Goal: Task Accomplishment & Management: Manage account settings

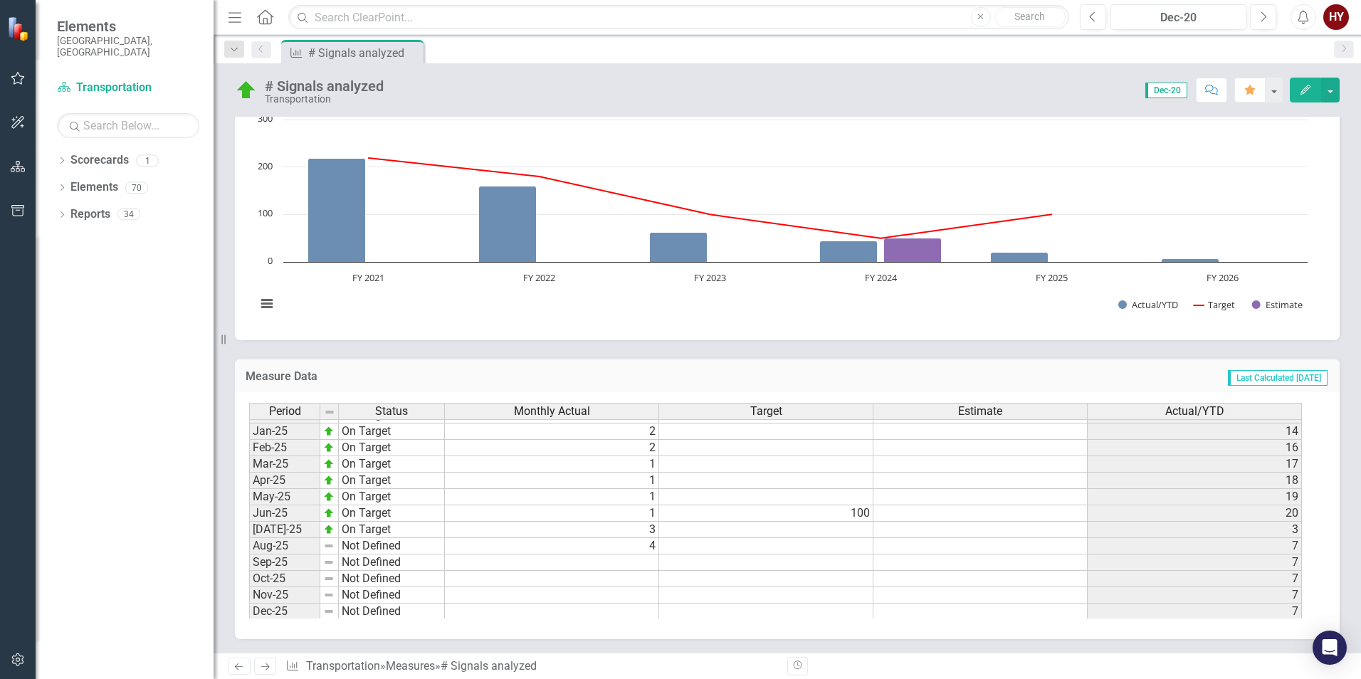
scroll to position [712, 0]
click at [406, 533] on tbody "Oct-23 On Target Nov-23 On Target Dec-23 On Target Jan-24 On Target Feb-24 On T…" at bounding box center [347, 396] width 196 height 459
click at [423, 537] on td "Not Defined" at bounding box center [392, 536] width 106 height 16
click at [429, 538] on td "Not Defined" at bounding box center [392, 536] width 106 height 16
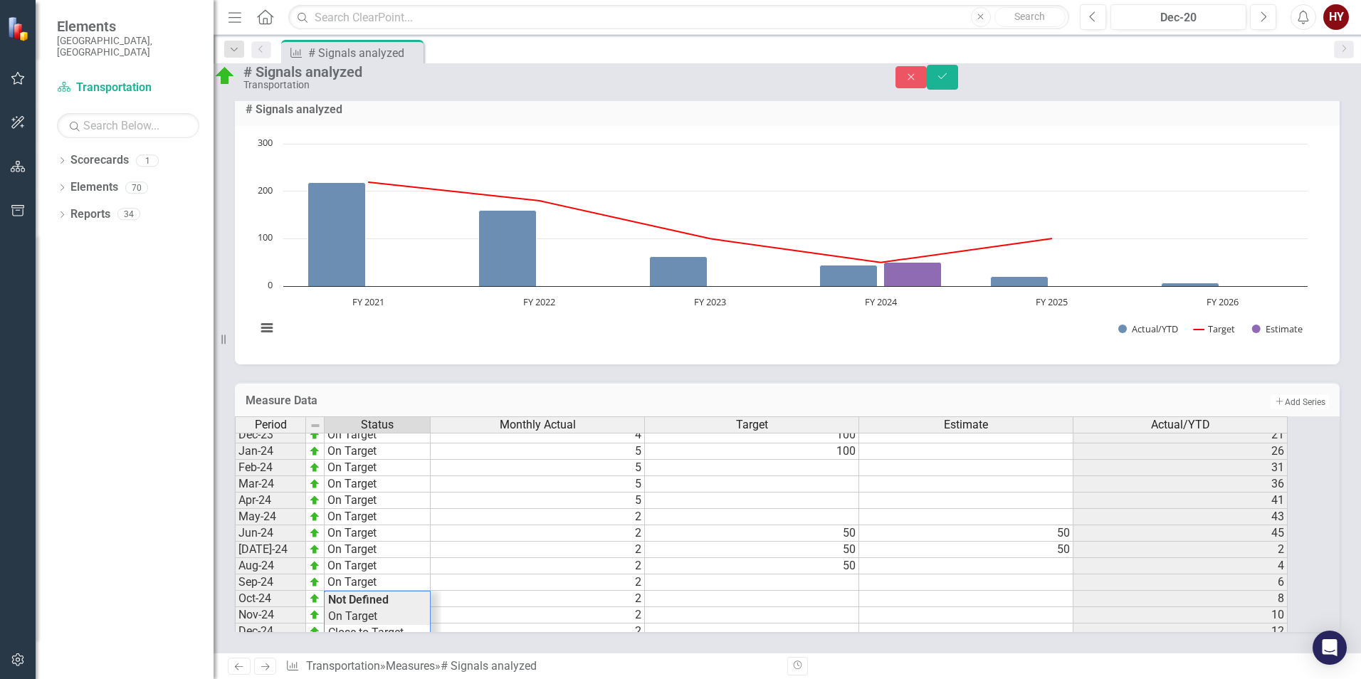
scroll to position [570, 0]
click at [384, 535] on div "Period Status Monthly Actual Target Estimate Actual/YTD Jun-23 On Target 3 100 …" at bounding box center [768, 524] width 1066 height 216
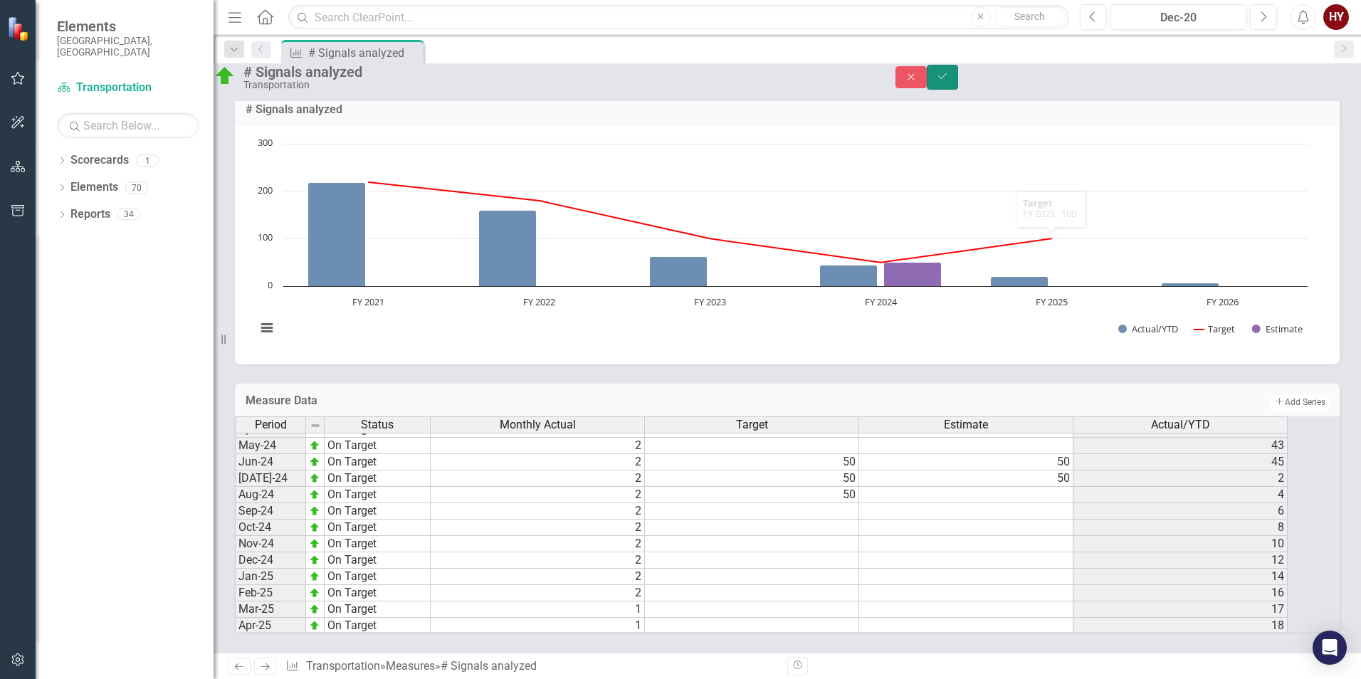
click at [949, 81] on icon "Save" at bounding box center [942, 76] width 13 height 10
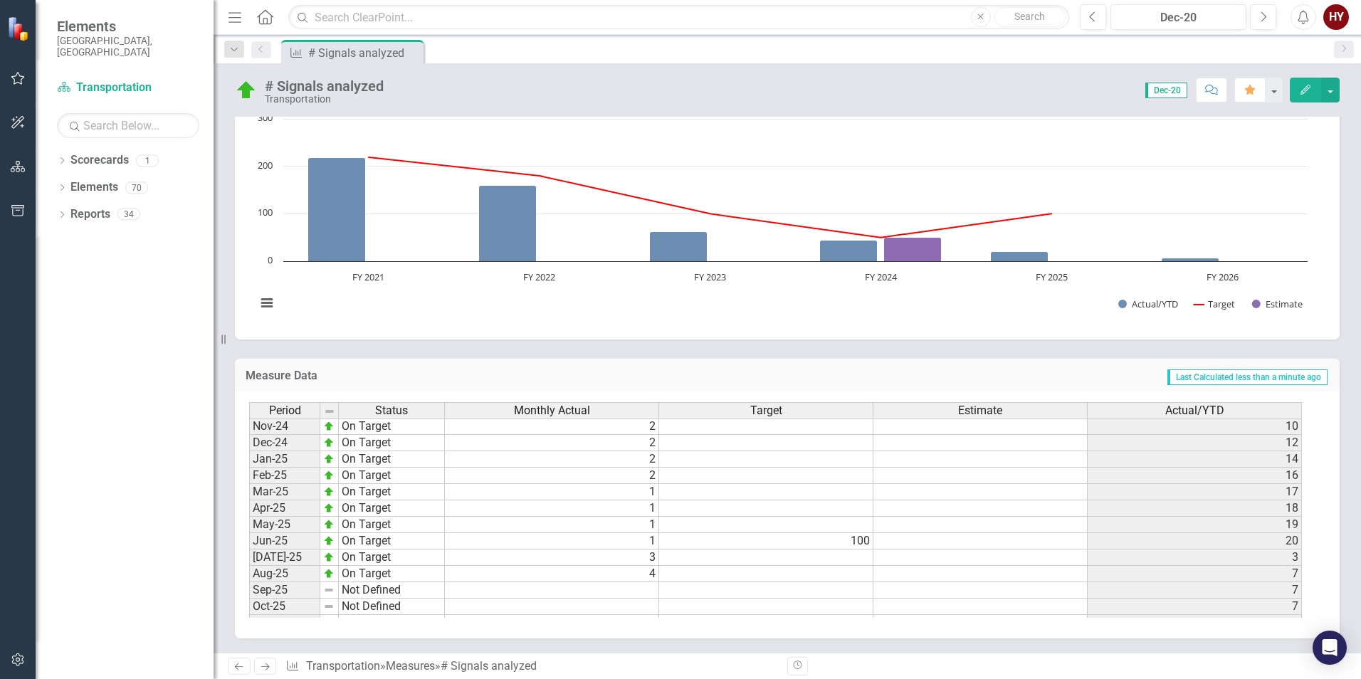
scroll to position [649, 0]
click at [11, 83] on icon "button" at bounding box center [18, 78] width 15 height 11
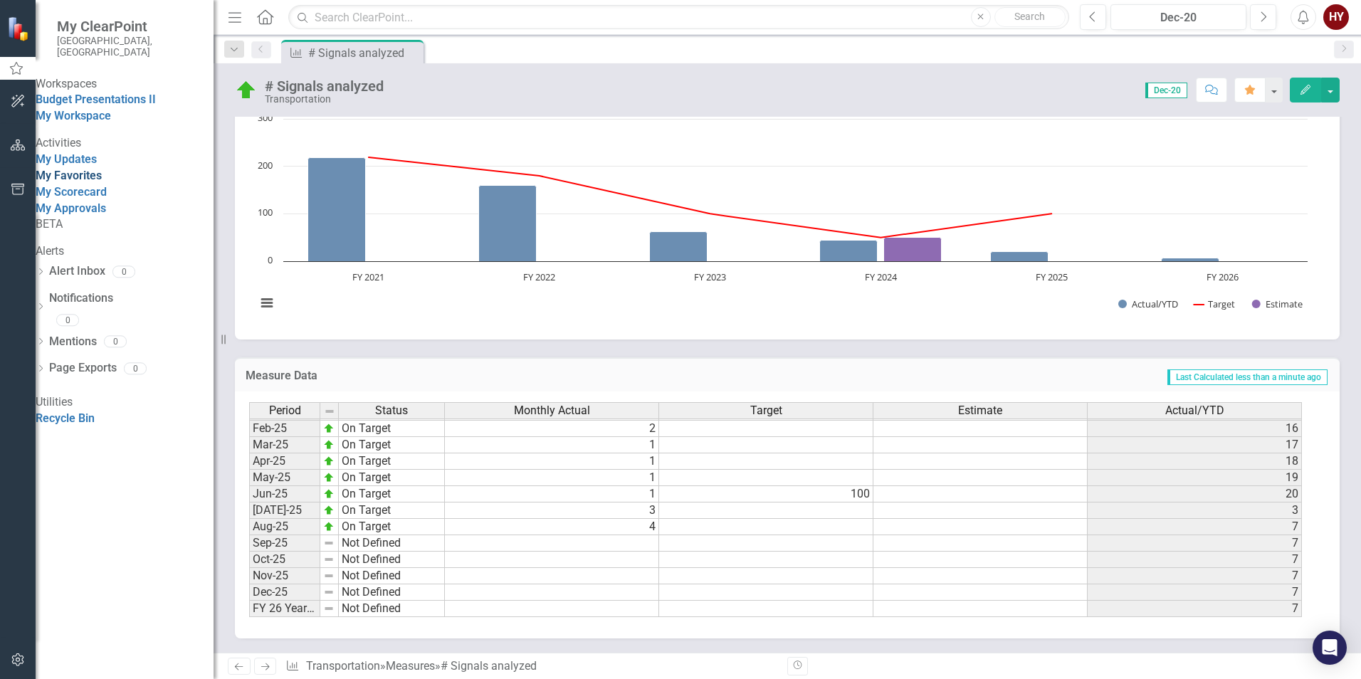
drag, startPoint x: 103, startPoint y: 210, endPoint x: 115, endPoint y: 213, distance: 12.4
click at [102, 182] on link "My Favorites" at bounding box center [69, 176] width 66 height 14
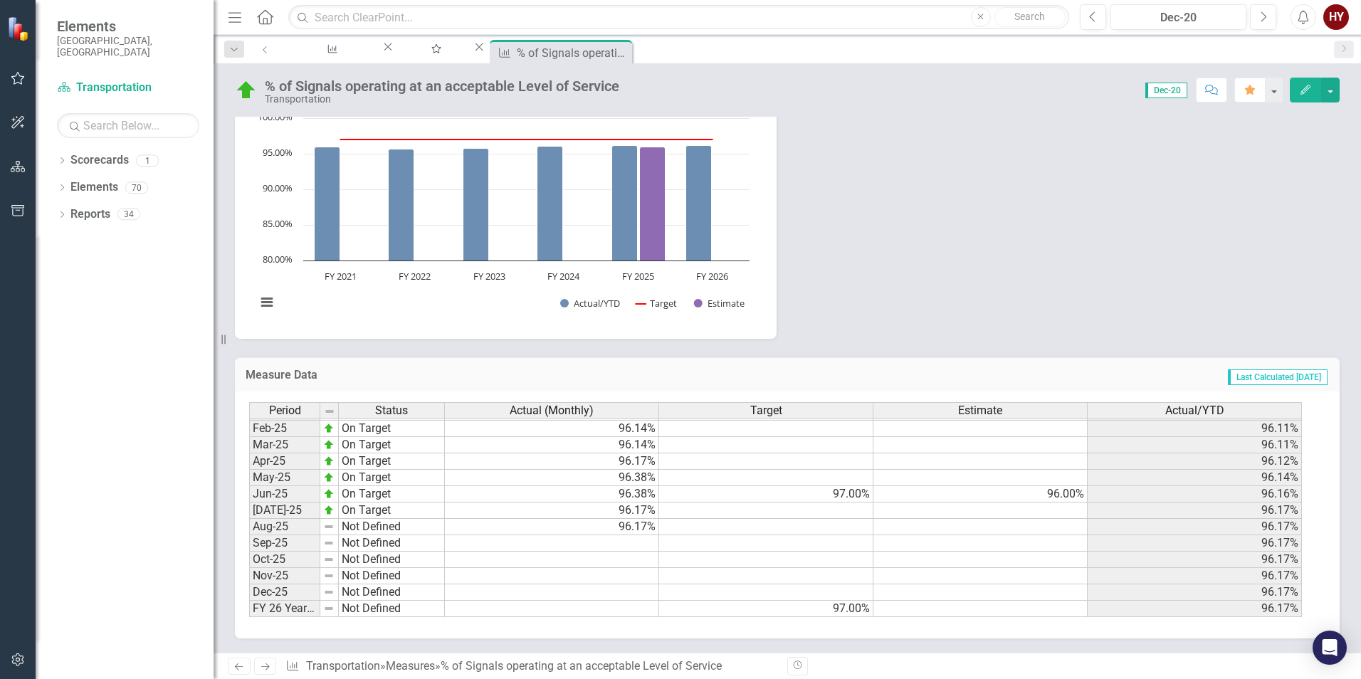
click at [414, 529] on tbody "Oct-23 On Target Nov-23 On Target Dec-23 On Target Jan-24 On Target Feb-24 On T…" at bounding box center [347, 387] width 196 height 459
click at [421, 528] on td "Not Defined" at bounding box center [392, 527] width 106 height 16
click at [422, 528] on td "Not Defined" at bounding box center [392, 527] width 106 height 16
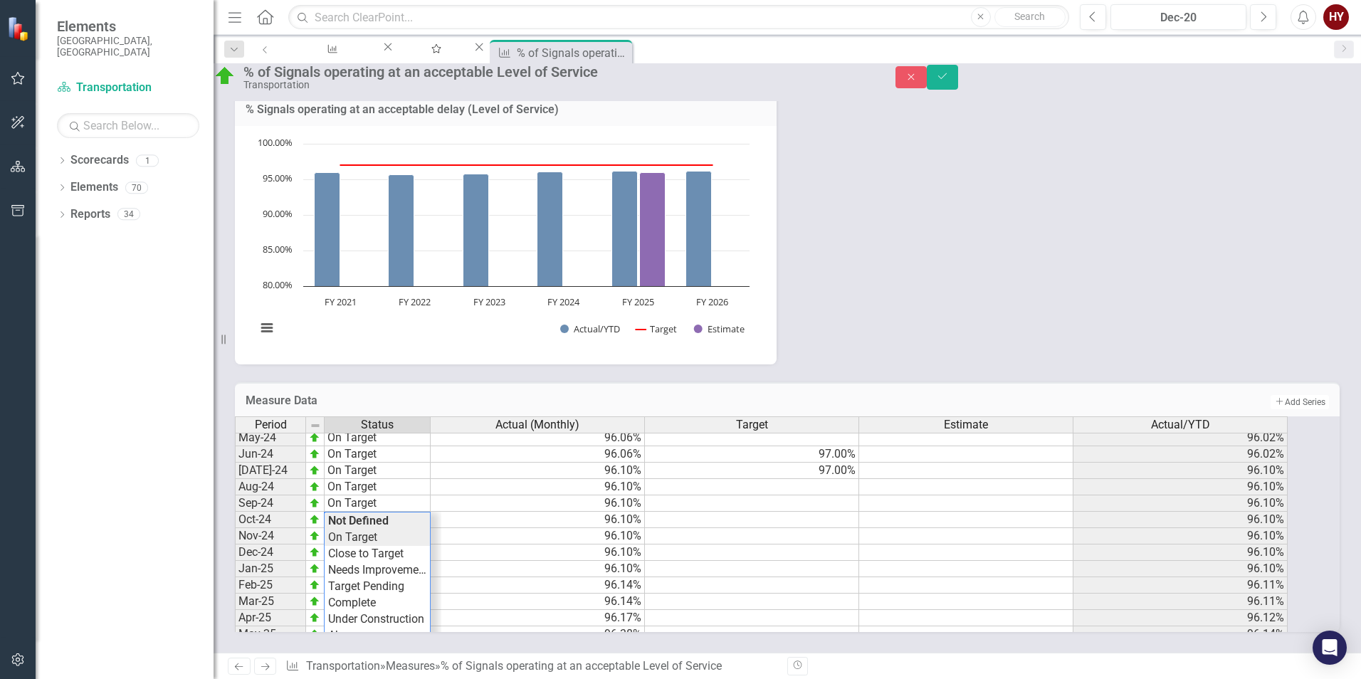
click at [374, 528] on div "Period Status Actual (Monthly) Target Estimate Actual/YTD Jan-24 On Target 96.0…" at bounding box center [768, 524] width 1066 height 216
click at [949, 80] on icon "Save" at bounding box center [942, 76] width 13 height 10
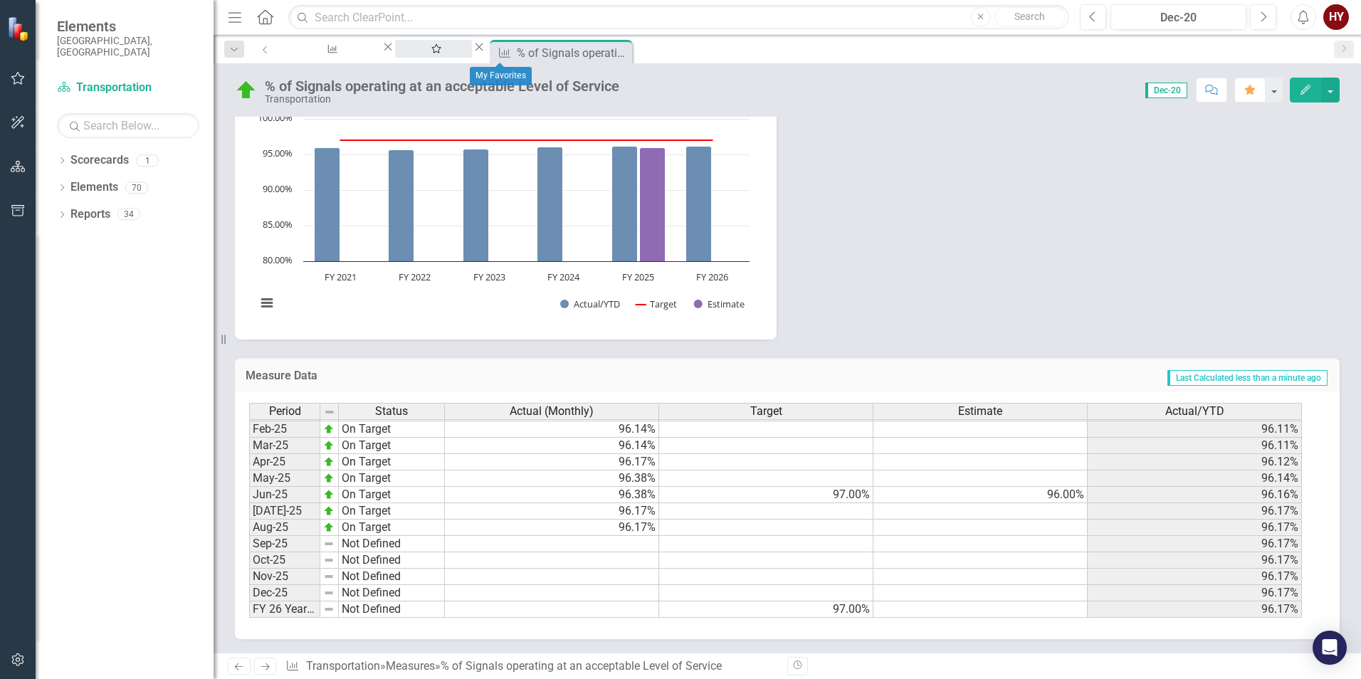
click at [459, 56] on div "My Favorites" at bounding box center [433, 62] width 51 height 18
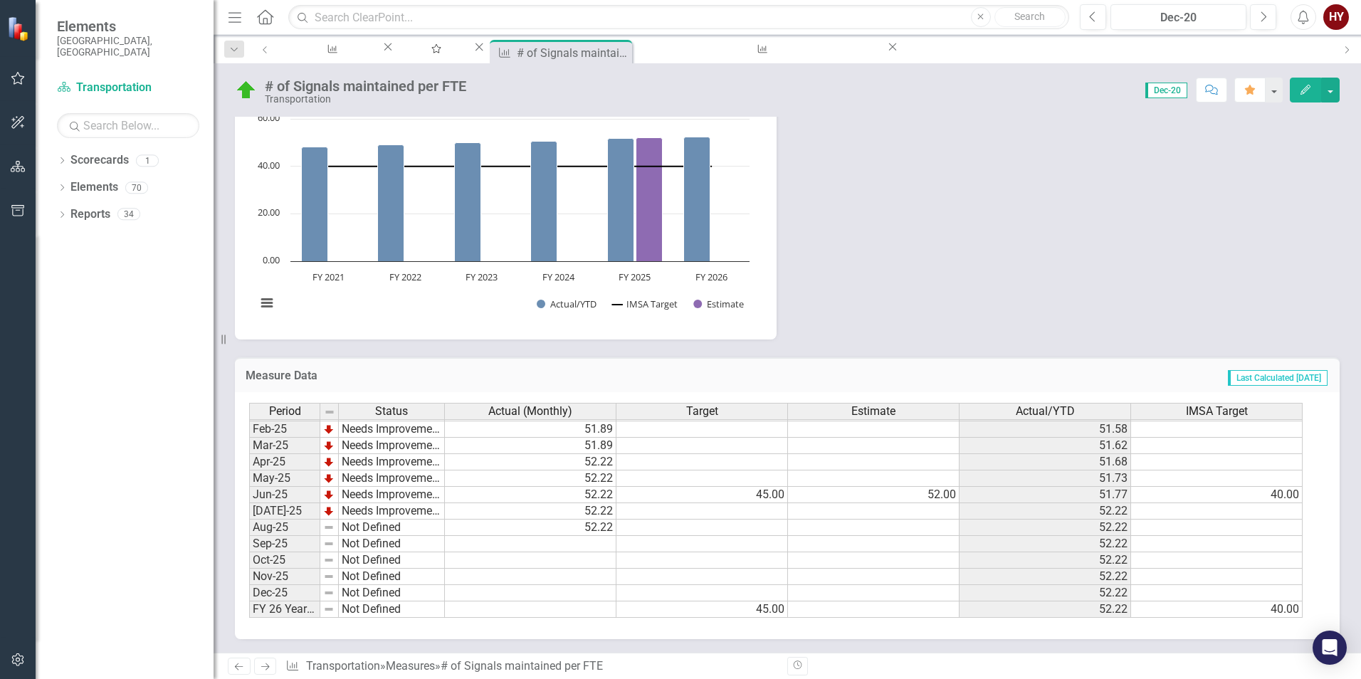
click at [435, 531] on td "Not Defined" at bounding box center [392, 528] width 106 height 16
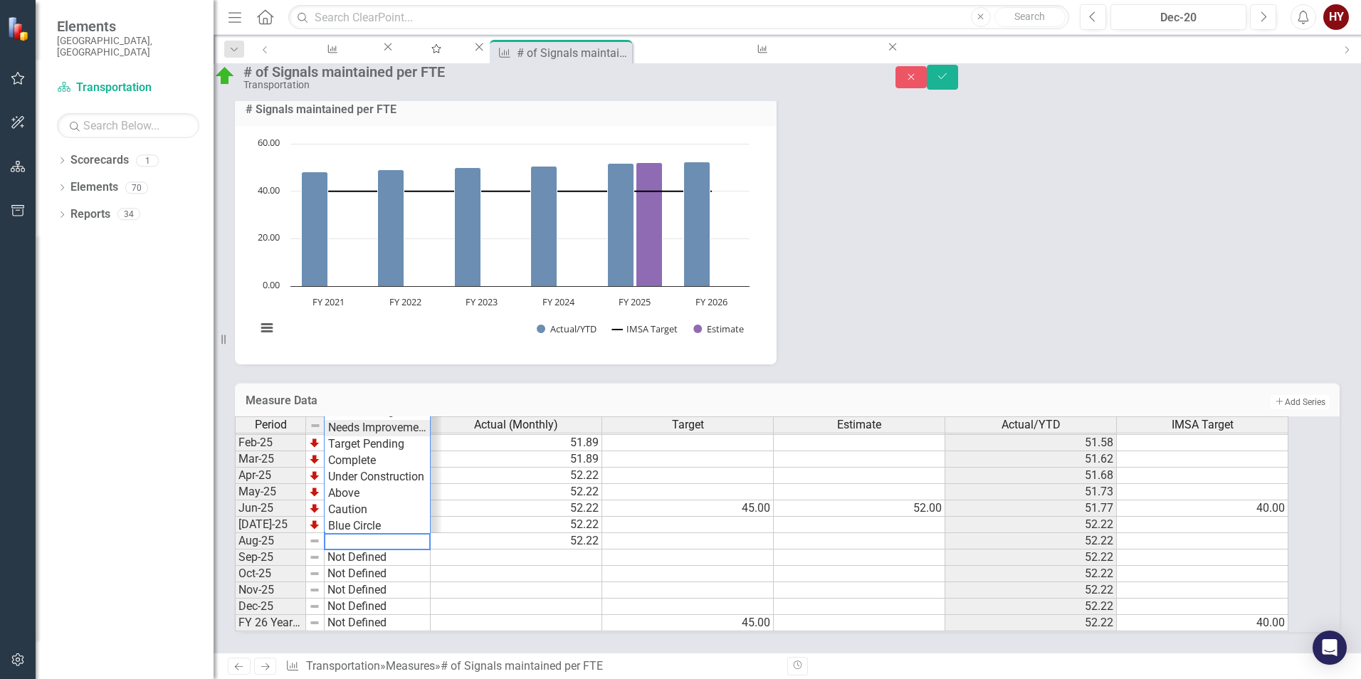
click at [406, 416] on div "Period Status Actual (Monthly) Target Estimate Actual/YTD IMSA Target Jan-24 Ne…" at bounding box center [768, 524] width 1066 height 216
click at [947, 79] on icon "submit" at bounding box center [942, 76] width 9 height 6
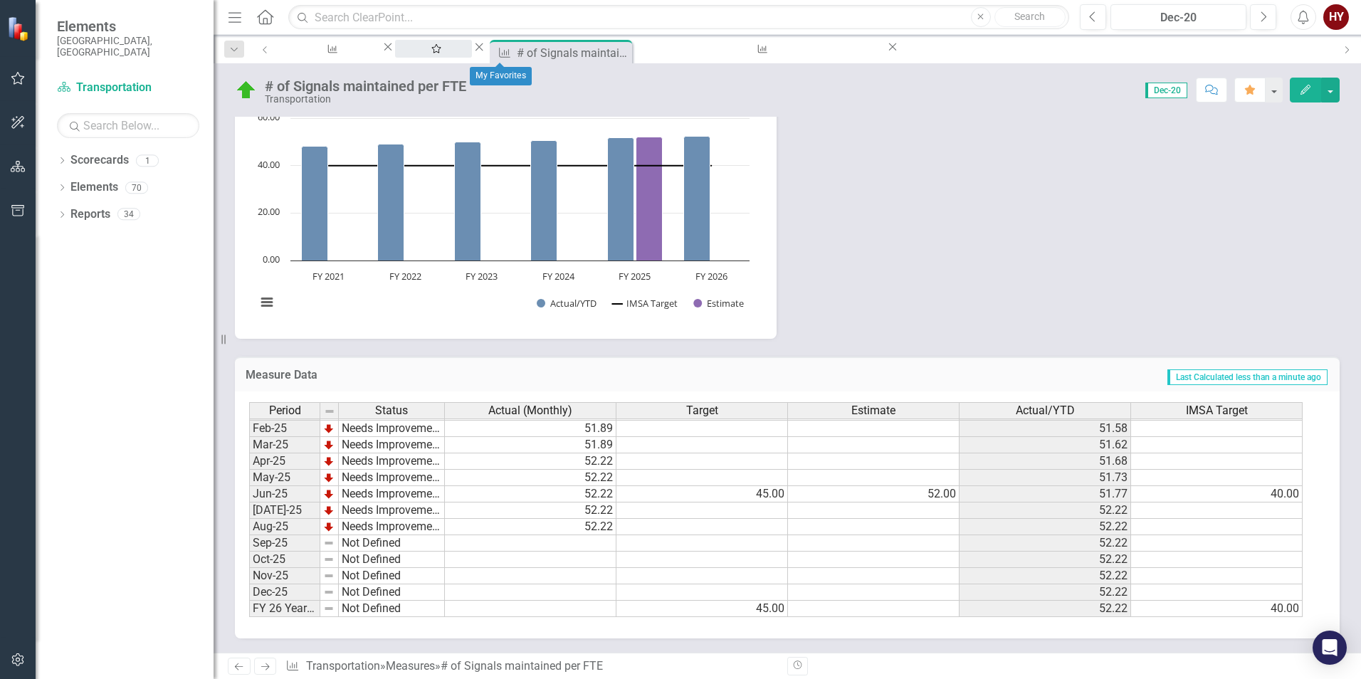
click at [459, 58] on div "My Favorites" at bounding box center [433, 62] width 51 height 18
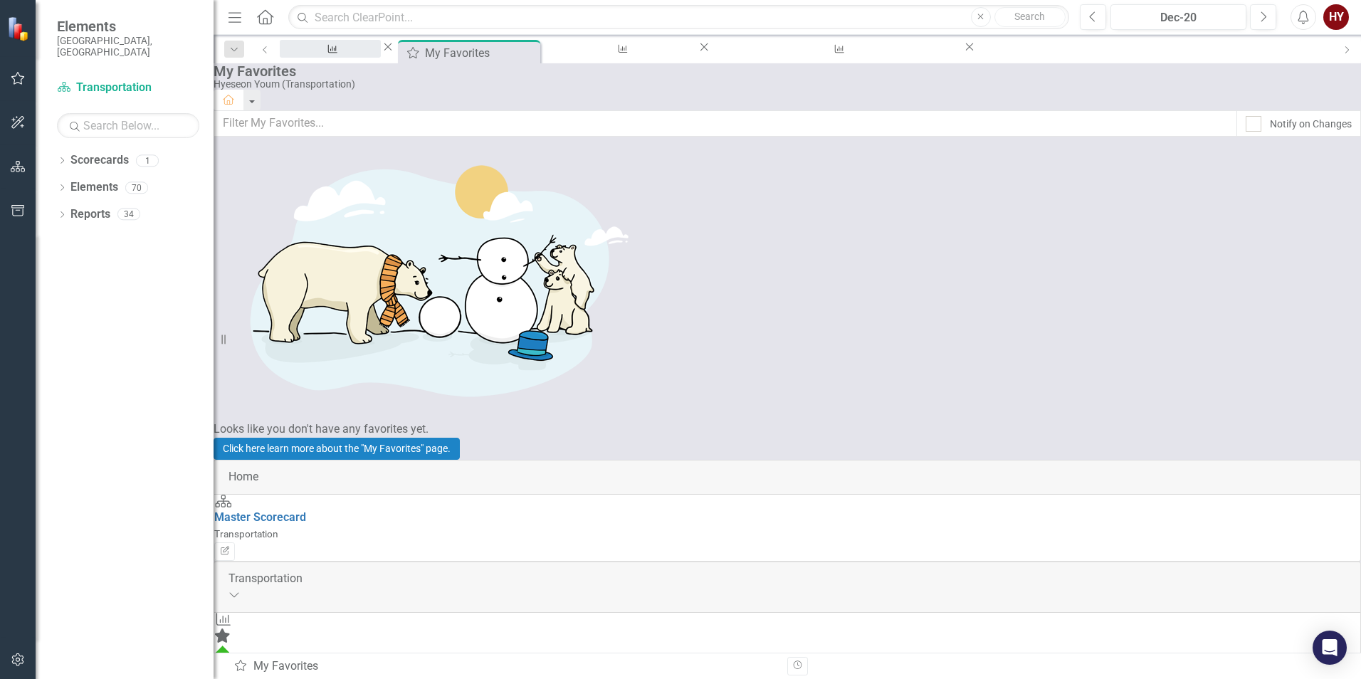
click at [357, 53] on div "# Signals analyzed" at bounding box center [330, 62] width 75 height 18
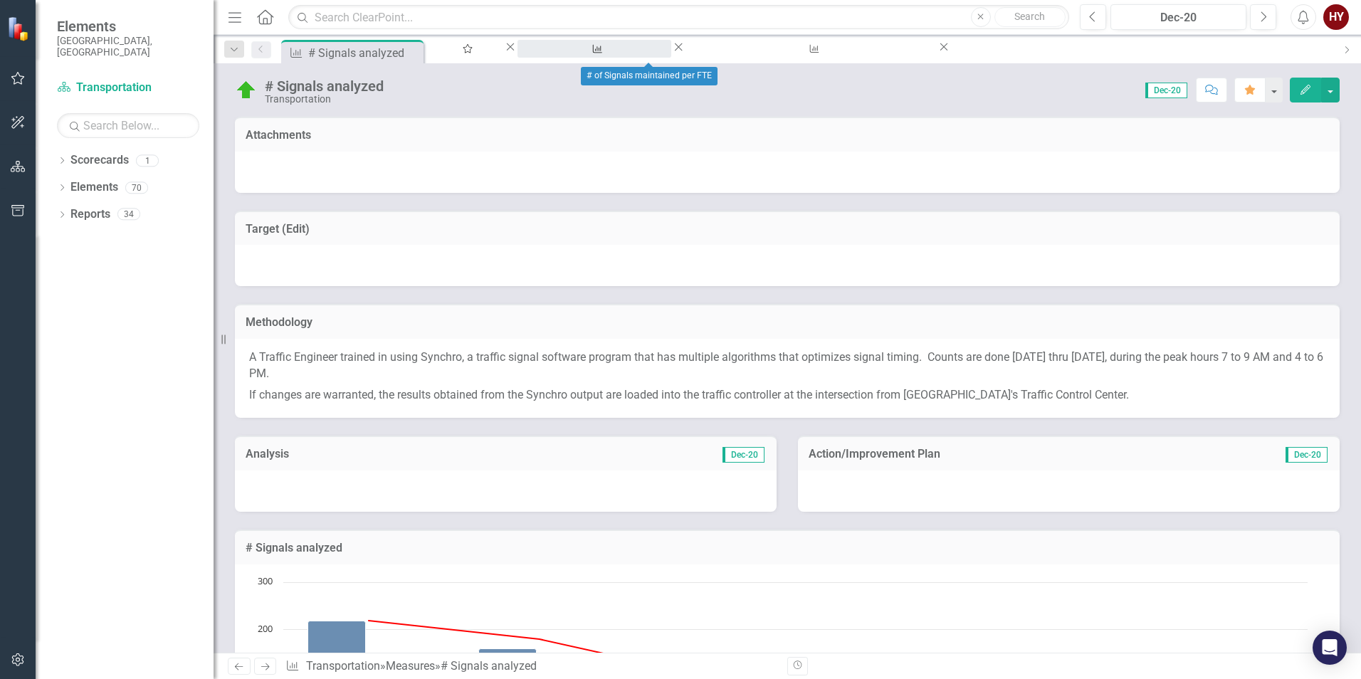
click at [632, 55] on div "# of Signals maintained per FTE" at bounding box center [594, 62] width 128 height 18
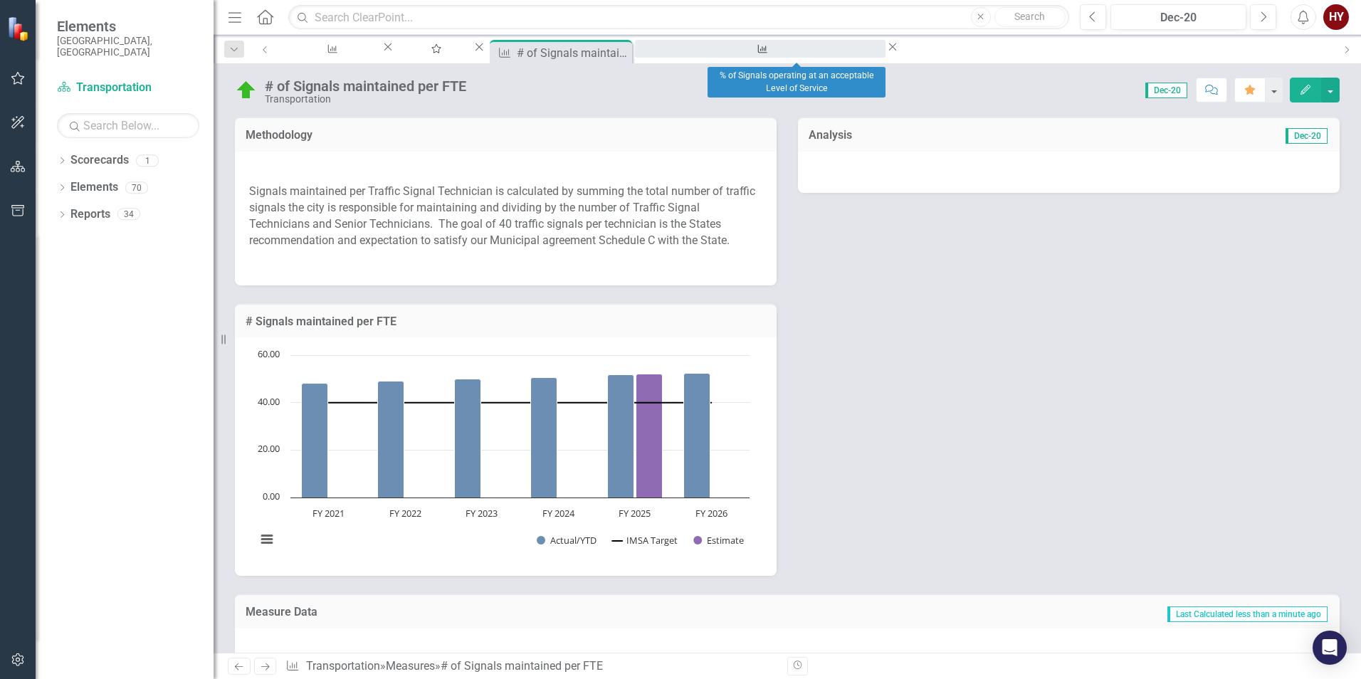
click at [781, 53] on div "% of Signals operating at an acceptable Level of Service" at bounding box center [760, 62] width 225 height 18
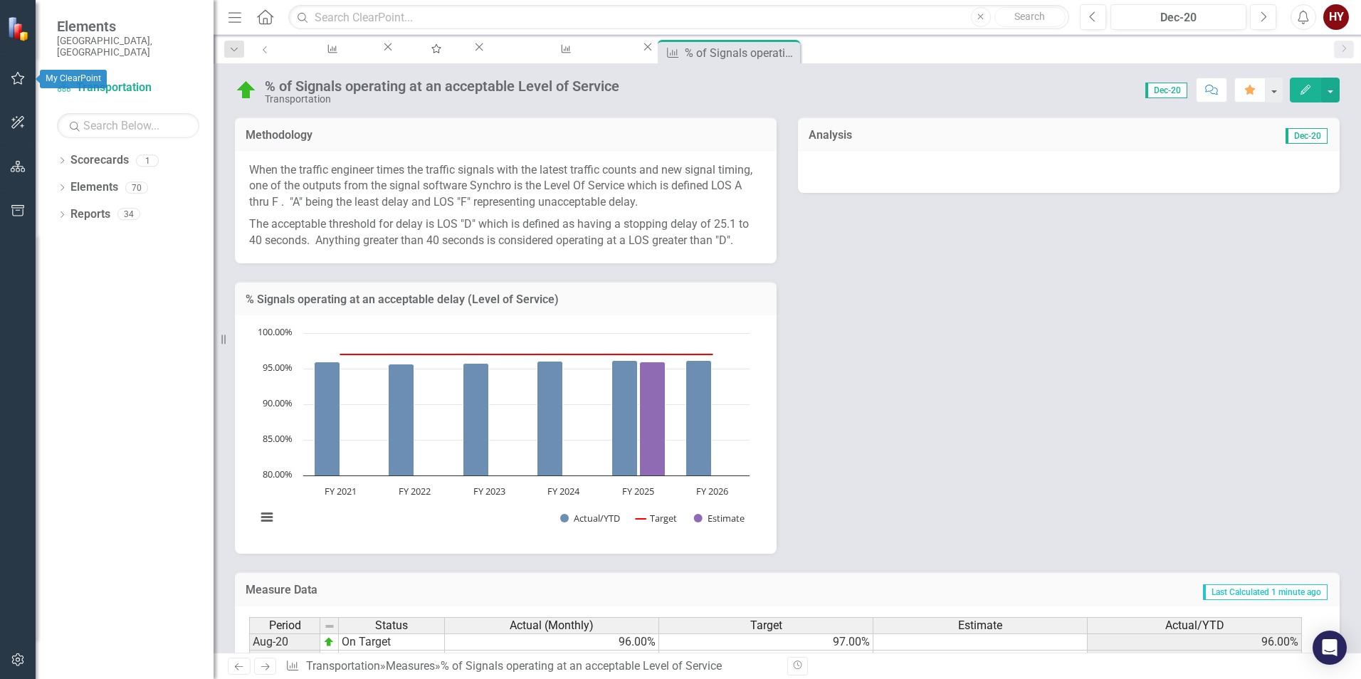
click at [16, 80] on icon "button" at bounding box center [18, 78] width 15 height 11
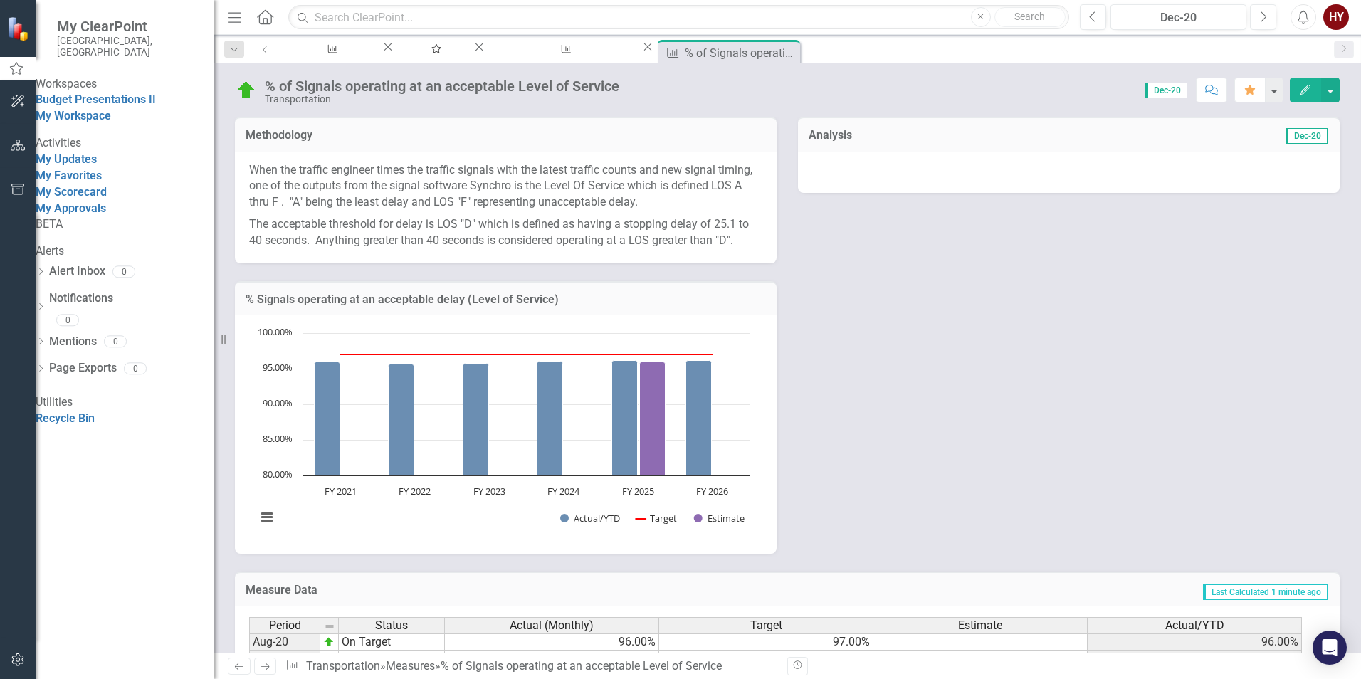
click at [14, 256] on div at bounding box center [18, 425] width 36 height 426
click at [268, 17] on icon "Home" at bounding box center [265, 16] width 19 height 15
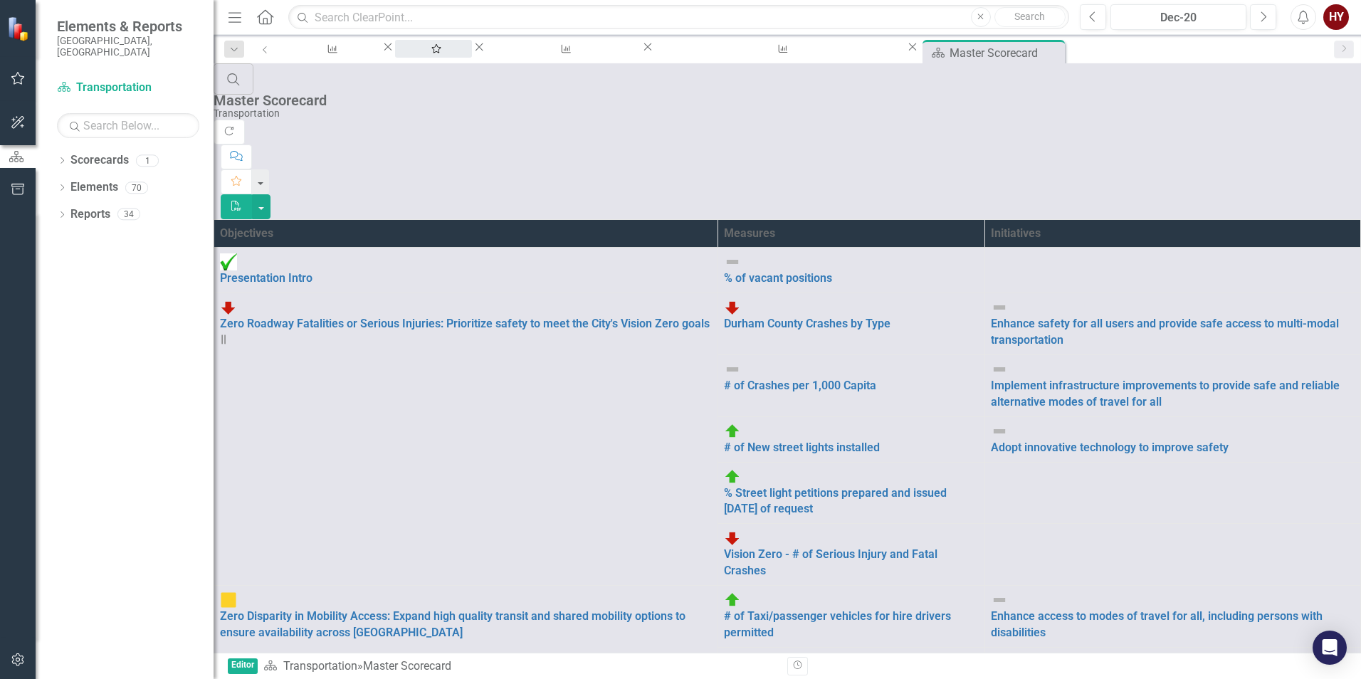
click at [459, 53] on div "My Favorites" at bounding box center [433, 62] width 51 height 18
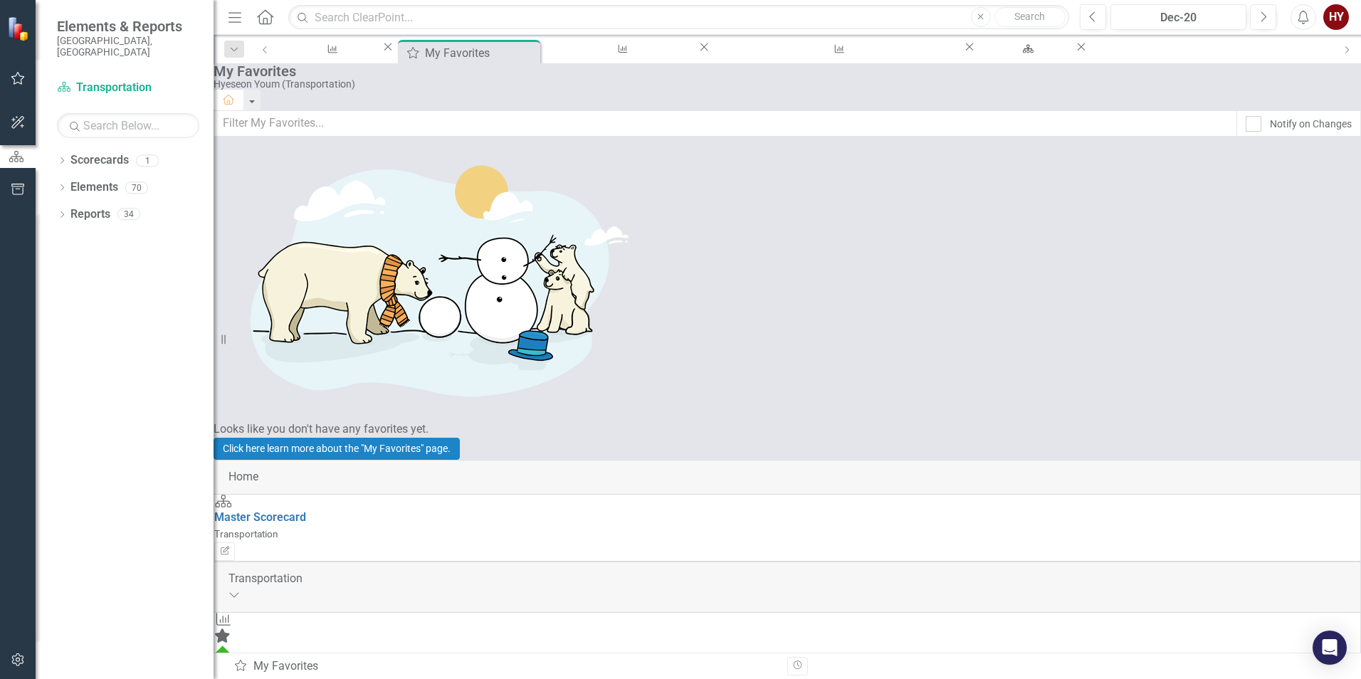
click at [311, 662] on link "# Signals analyzed" at bounding box center [262, 669] width 97 height 14
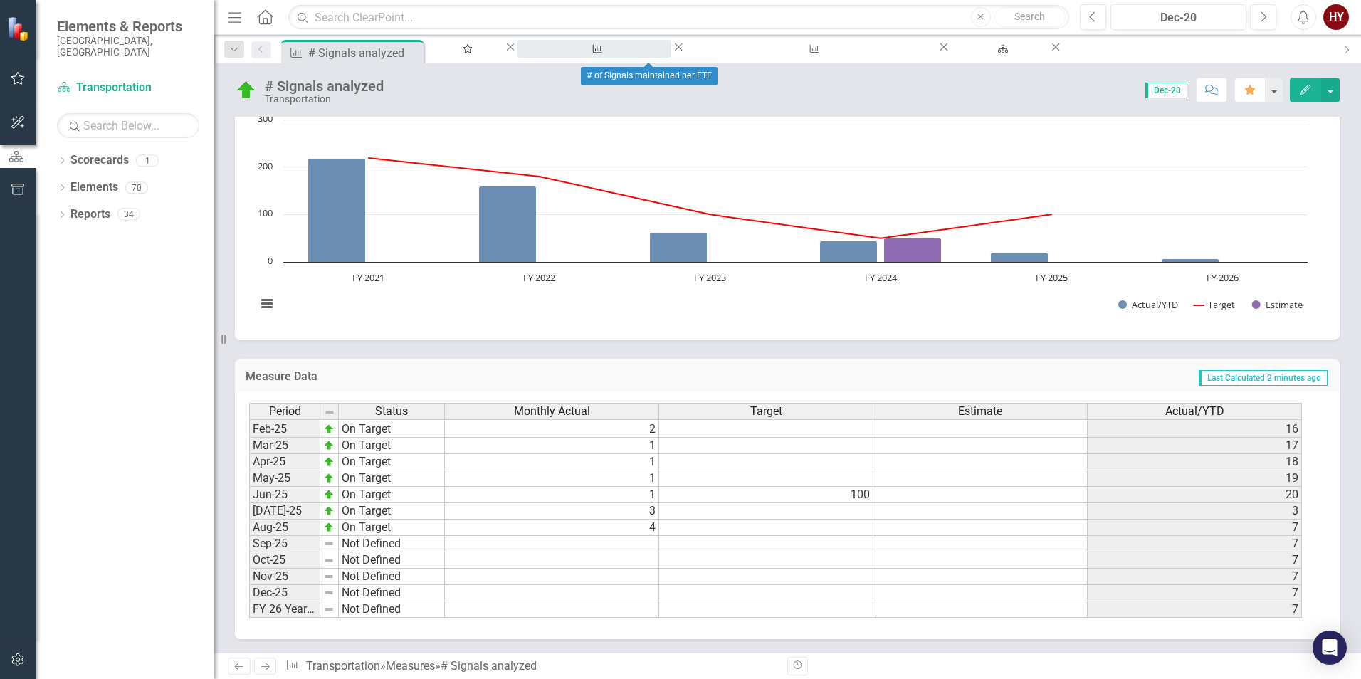
click at [612, 53] on div "# of Signals maintained per FTE" at bounding box center [594, 62] width 128 height 18
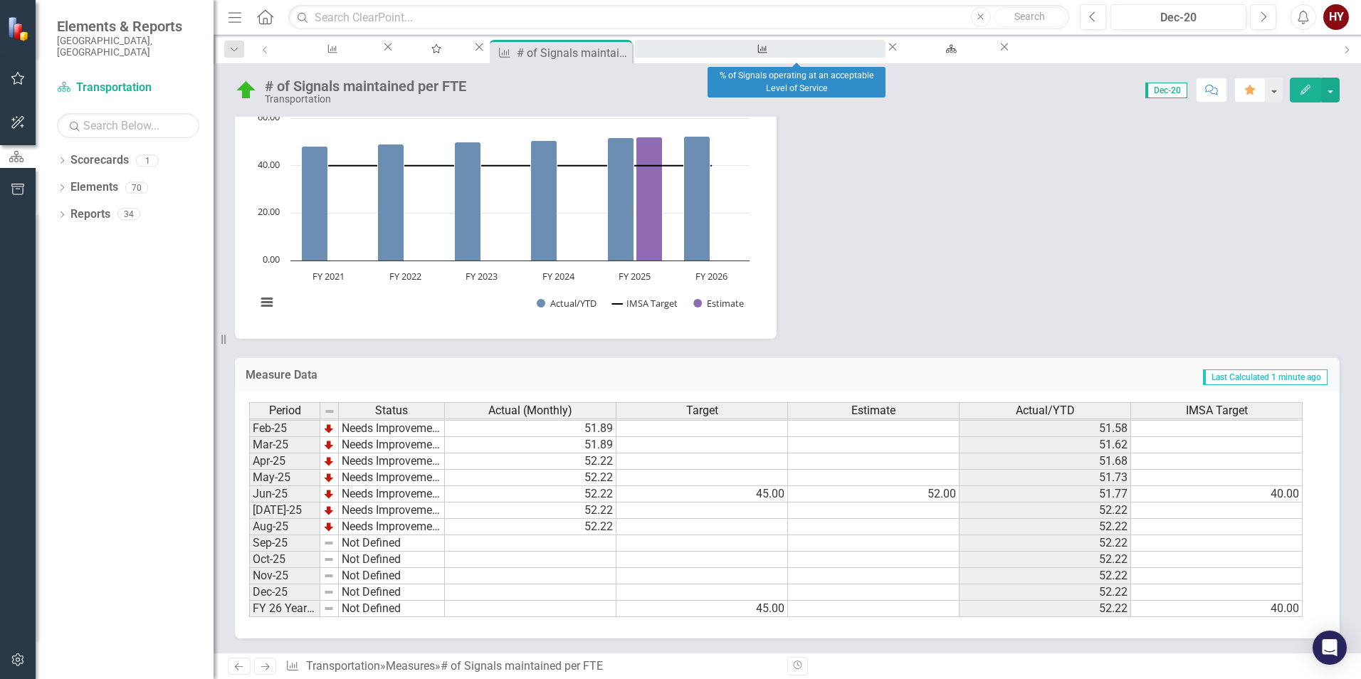
click at [782, 54] on div "% of Signals operating at an acceptable Level of Service" at bounding box center [760, 62] width 225 height 18
